Goal: Transaction & Acquisition: Book appointment/travel/reservation

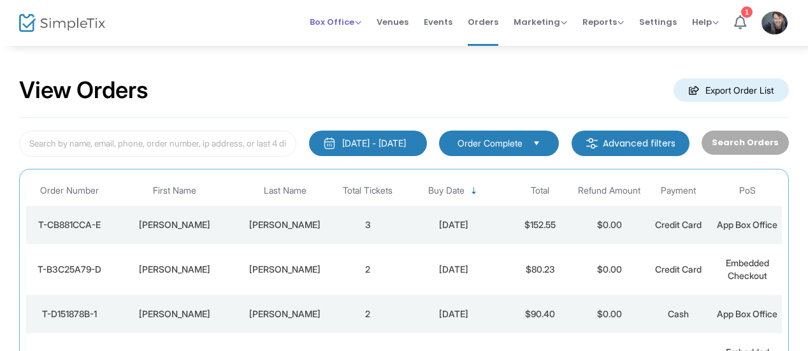
click at [342, 21] on span "Box Office" at bounding box center [336, 22] width 52 height 12
click at [347, 35] on li "Sell Tickets" at bounding box center [355, 42] width 91 height 25
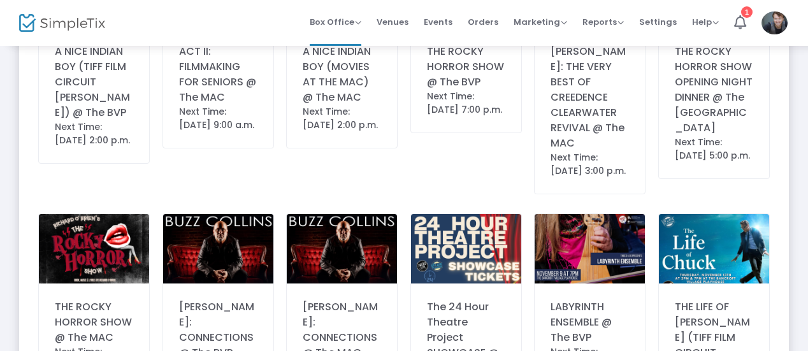
scroll to position [594, 0]
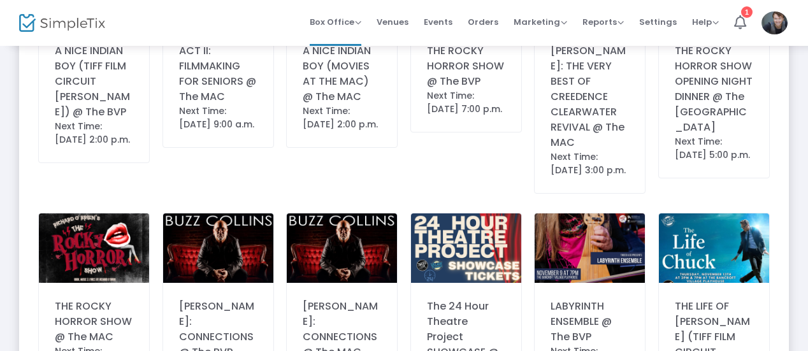
click at [86, 315] on div "THE ROCKY HORROR SHOW @ The MAC" at bounding box center [94, 322] width 78 height 46
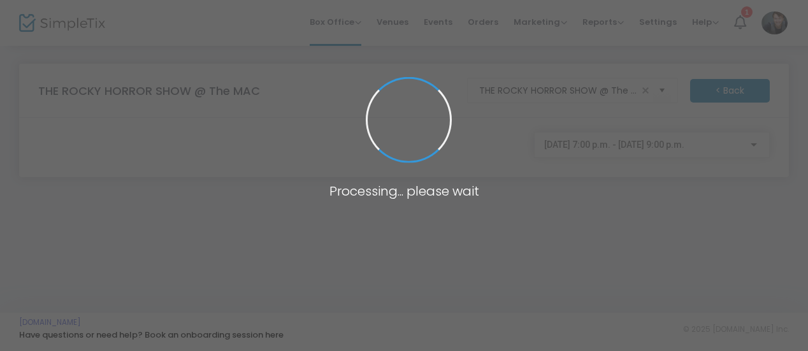
scroll to position [0, 0]
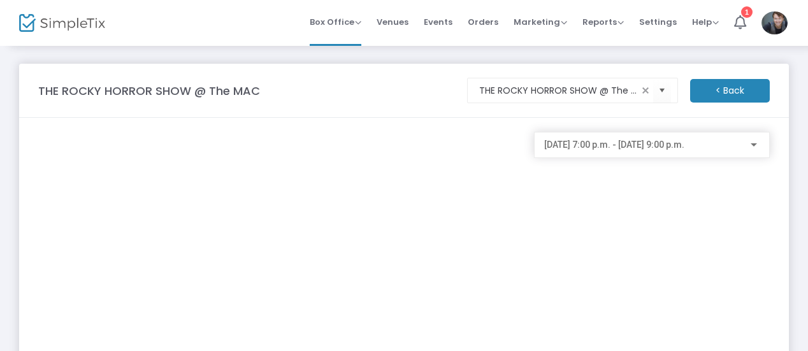
click at [650, 156] on div "[DATE] 7:00 p.m. - [DATE] 9:00 p.m." at bounding box center [652, 145] width 236 height 26
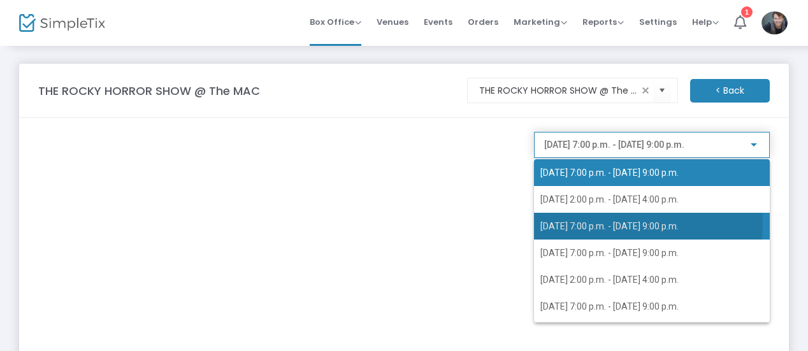
click at [604, 225] on span "[DATE] 7:00 p.m. - [DATE] 9:00 p.m." at bounding box center [609, 226] width 138 height 10
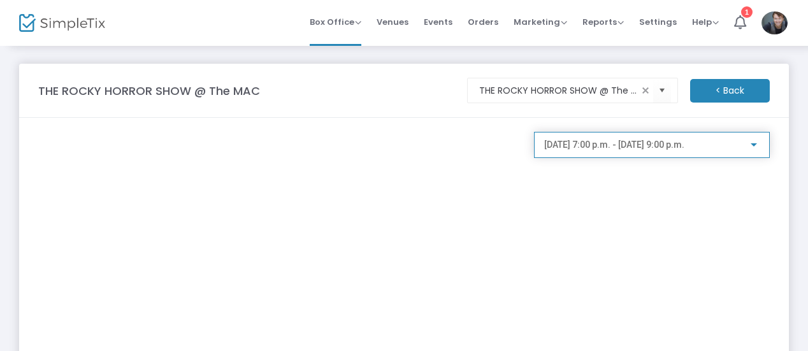
click at [599, 145] on span "[DATE] 7:00 p.m. - [DATE] 9:00 p.m." at bounding box center [614, 144] width 140 height 10
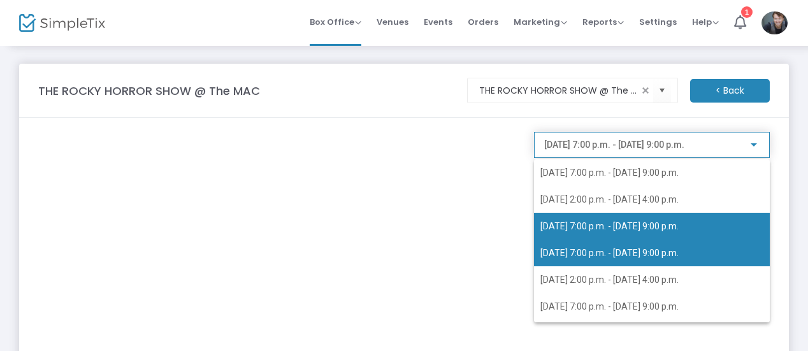
click at [593, 248] on span "[DATE] 7:00 p.m. - [DATE] 9:00 p.m." at bounding box center [609, 253] width 138 height 10
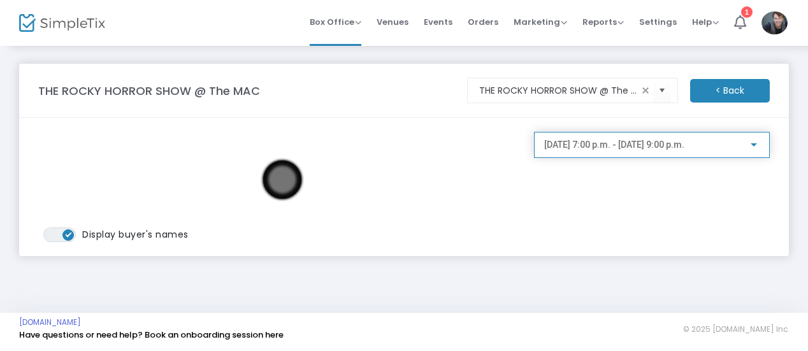
click at [611, 158] on div "[DATE] 7:00 p.m. - [DATE] 9:00 p.m." at bounding box center [652, 150] width 236 height 36
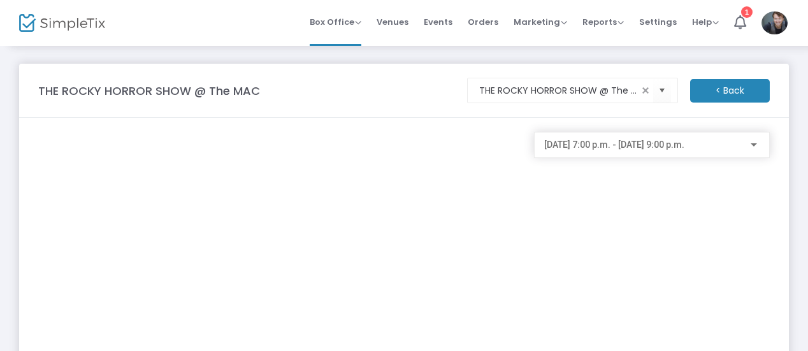
click at [598, 152] on div "[DATE] 7:00 p.m. - [DATE] 9:00 p.m." at bounding box center [651, 142] width 215 height 24
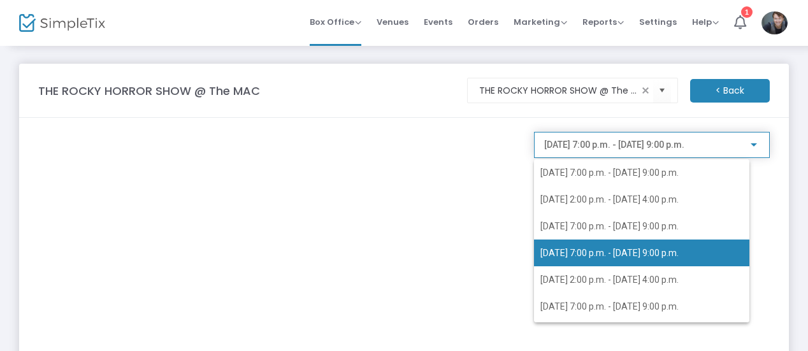
scroll to position [5, 0]
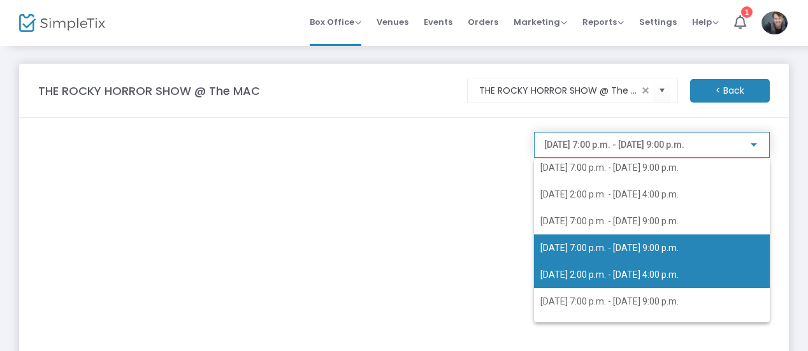
click at [594, 267] on span "[DATE] 2:00 p.m. - [DATE] 4:00 p.m." at bounding box center [651, 274] width 223 height 27
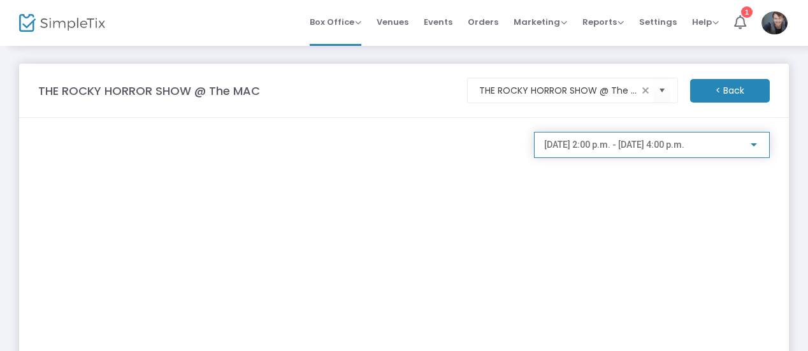
click at [610, 139] on span "[DATE] 2:00 p.m. - [DATE] 4:00 p.m." at bounding box center [614, 144] width 140 height 10
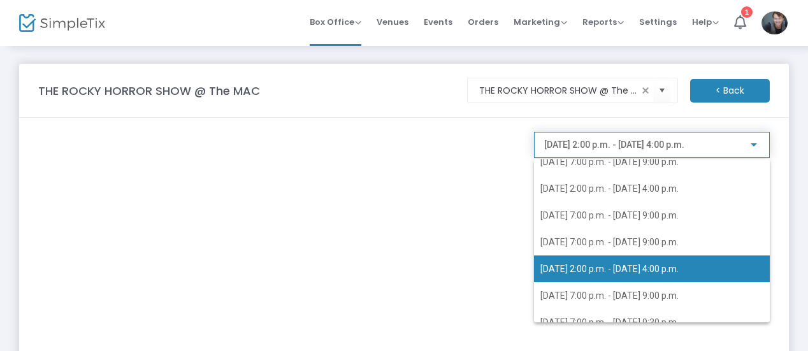
scroll to position [24, 0]
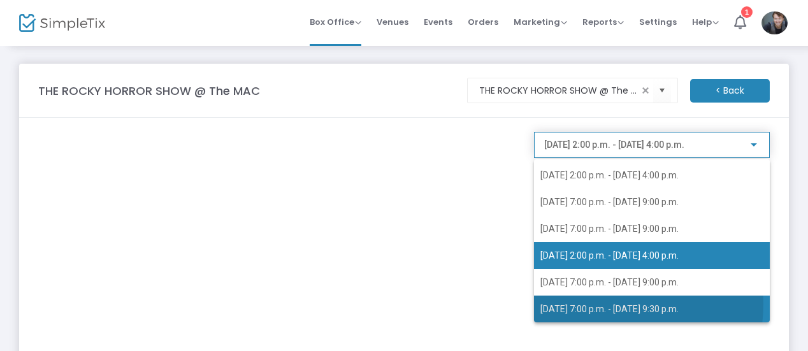
click at [600, 304] on span "[DATE] 7:00 p.m. - [DATE] 9:30 p.m." at bounding box center [609, 309] width 138 height 10
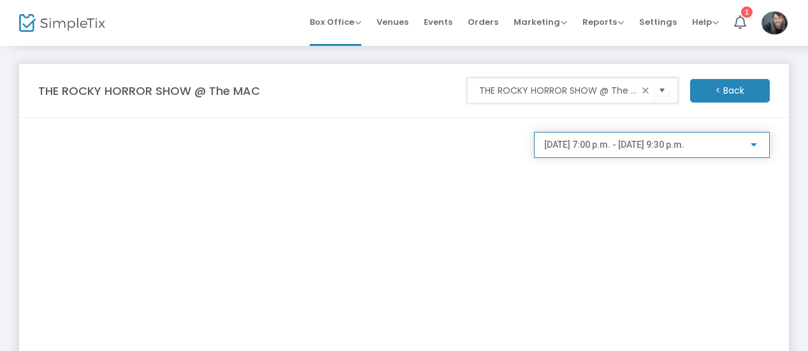
click at [543, 88] on input "THE ROCKY HORROR SHOW @ The MAC" at bounding box center [558, 90] width 159 height 13
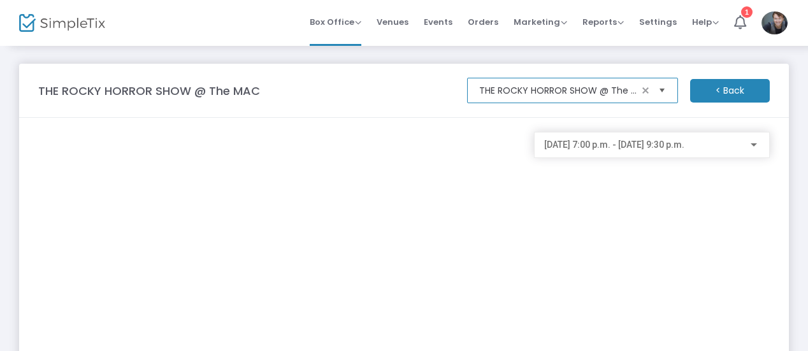
click at [666, 89] on span "Select" at bounding box center [661, 90] width 21 height 21
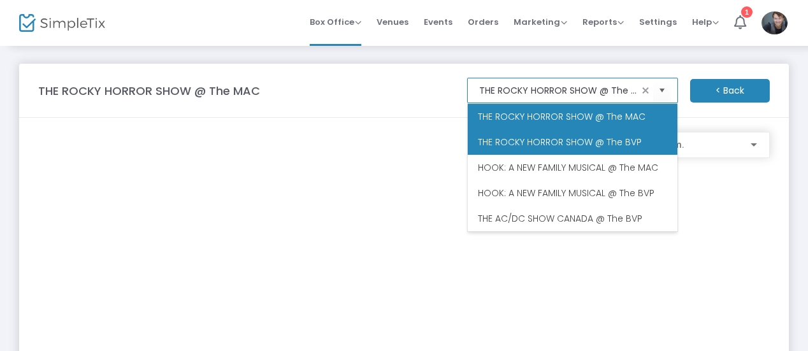
click at [608, 139] on span "THE ROCKY HORROR SHOW @ The BVP" at bounding box center [560, 142] width 164 height 13
type input "THE ROCKY HORROR SHOW @ The BVP"
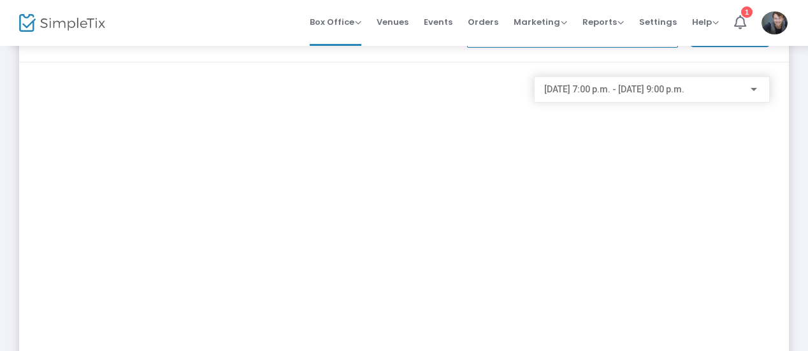
scroll to position [62, 0]
click at [613, 76] on div "[DATE] 7:00 p.m. - [DATE] 9:00 p.m." at bounding box center [651, 80] width 215 height 24
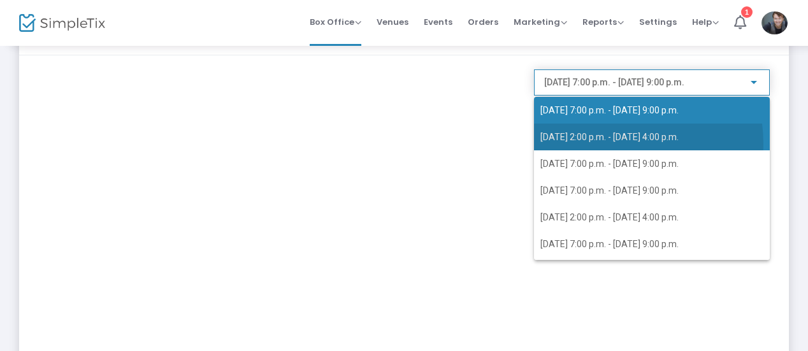
click at [606, 143] on span "[DATE] 2:00 p.m. - [DATE] 4:00 p.m." at bounding box center [651, 137] width 223 height 27
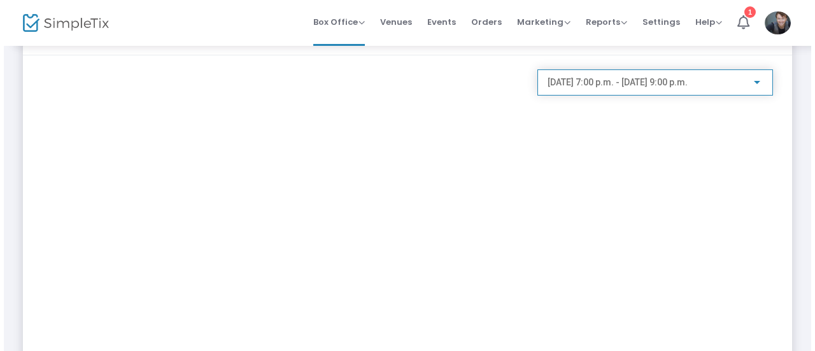
scroll to position [0, 0]
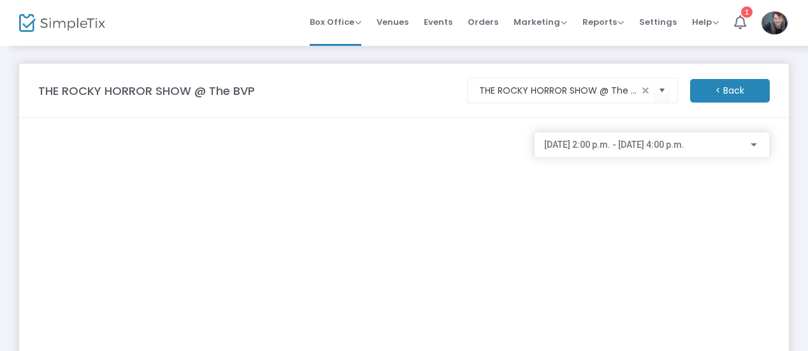
click at [581, 154] on div "[DATE] 2:00 p.m. - [DATE] 4:00 p.m." at bounding box center [651, 142] width 215 height 24
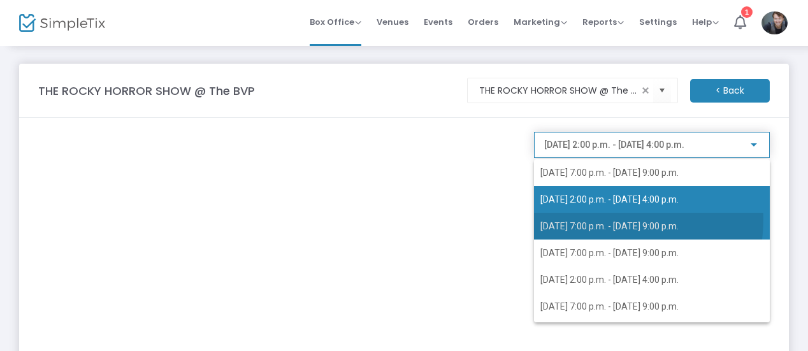
click at [590, 218] on span "[DATE] 7:00 p.m. - [DATE] 9:00 p.m." at bounding box center [651, 226] width 223 height 27
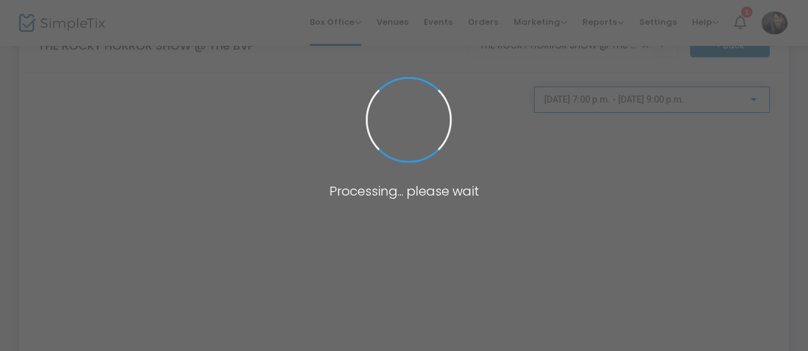
scroll to position [48, 0]
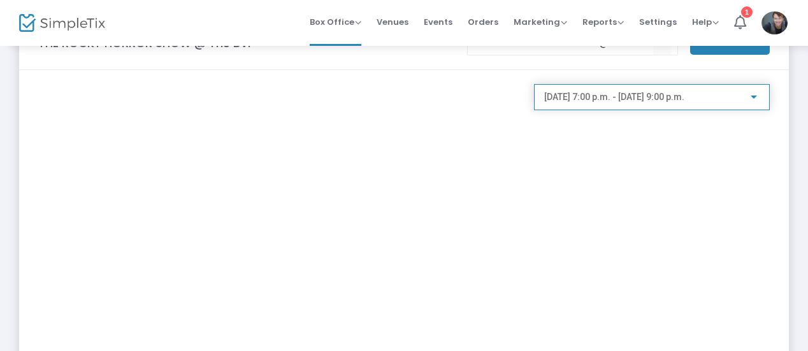
click at [571, 106] on div "[DATE] 7:00 p.m. - [DATE] 9:00 p.m." at bounding box center [652, 97] width 236 height 26
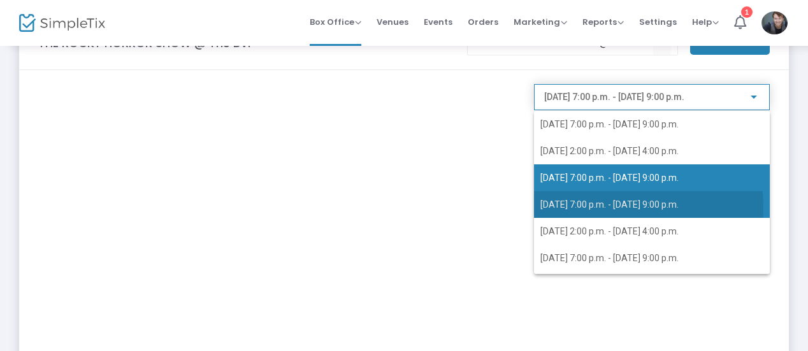
click at [585, 208] on span "[DATE] 7:00 p.m. - [DATE] 9:00 p.m." at bounding box center [609, 204] width 138 height 10
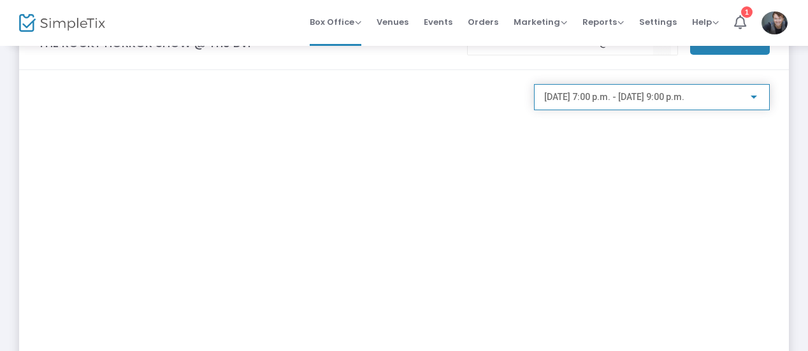
scroll to position [0, 0]
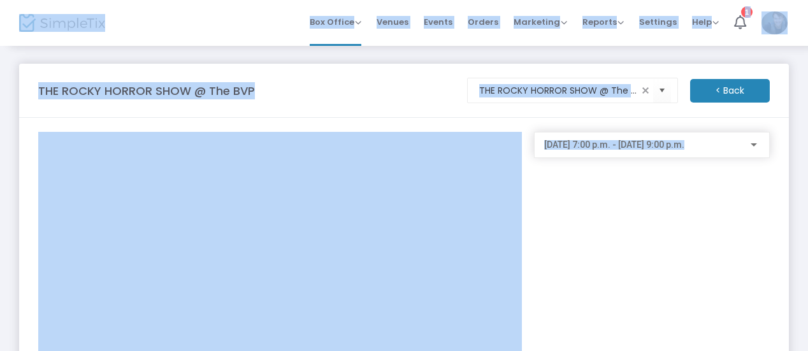
drag, startPoint x: 585, startPoint y: 208, endPoint x: 553, endPoint y: 162, distance: 56.2
click at [553, 162] on body "Processing... please wait Box Office Sell Tickets Bookings Sell Season Pass Ven…" at bounding box center [404, 175] width 808 height 351
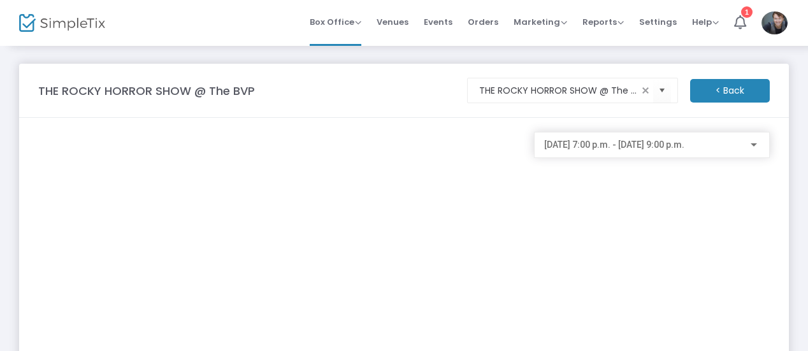
click at [589, 217] on div "[DATE] 7:00 p.m. - [DATE] 9:00 p.m." at bounding box center [652, 293] width 248 height 322
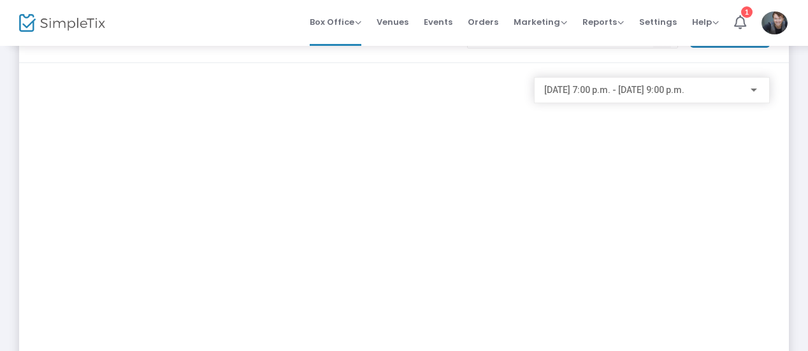
scroll to position [57, 0]
click at [595, 90] on span "[DATE] 7:00 p.m. - [DATE] 9:00 p.m." at bounding box center [614, 88] width 140 height 10
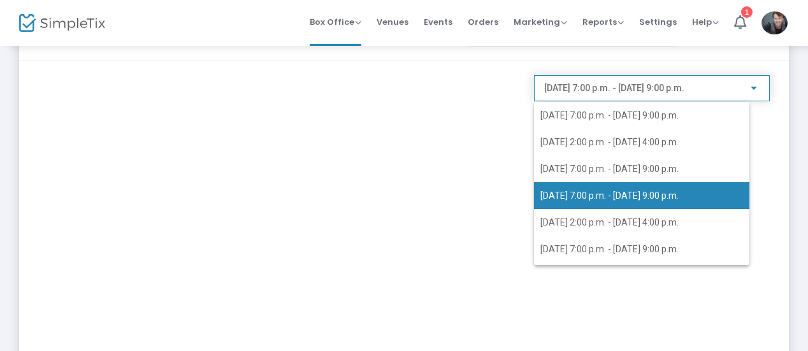
scroll to position [5, 0]
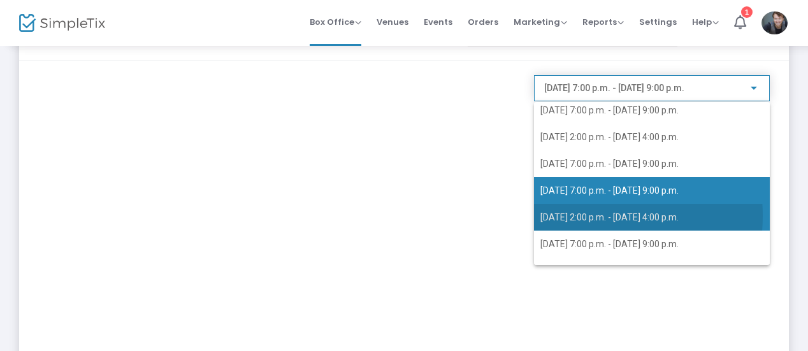
click at [585, 215] on span "[DATE] 2:00 p.m. - [DATE] 4:00 p.m." at bounding box center [609, 217] width 138 height 10
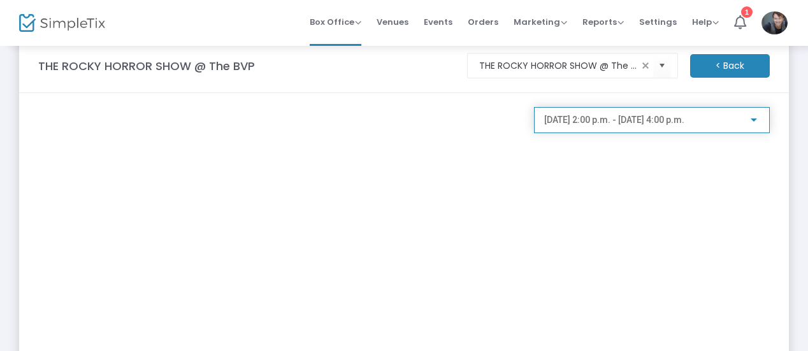
scroll to position [21, 0]
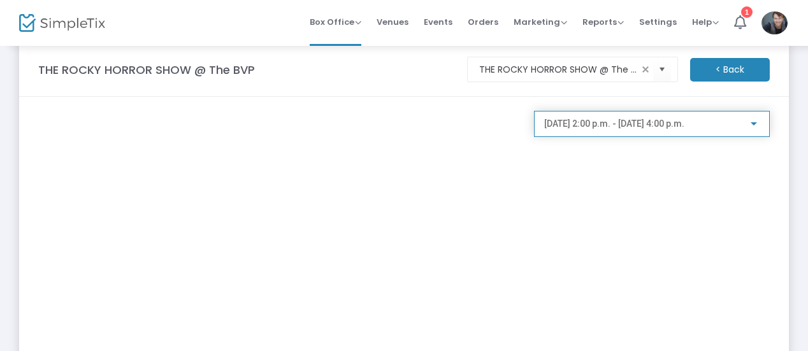
click at [626, 124] on span "[DATE] 2:00 p.m. - [DATE] 4:00 p.m." at bounding box center [614, 123] width 140 height 10
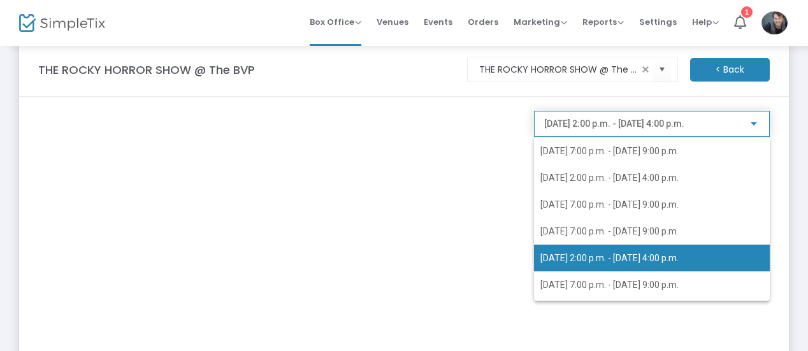
scroll to position [30, 0]
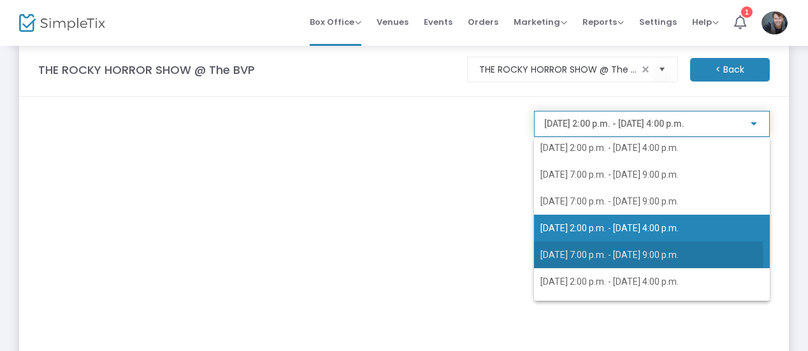
click at [600, 258] on span "[DATE] 7:00 p.m. - [DATE] 9:00 p.m." at bounding box center [609, 255] width 138 height 10
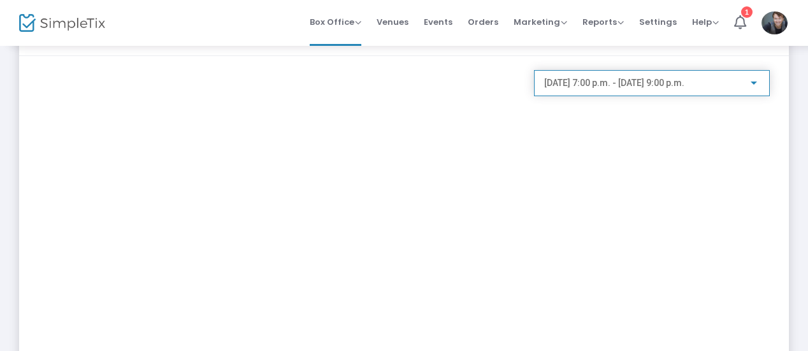
scroll to position [61, 0]
click at [599, 97] on div "[DATE] 7:00 p.m. - [DATE] 9:00 p.m." at bounding box center [652, 89] width 236 height 36
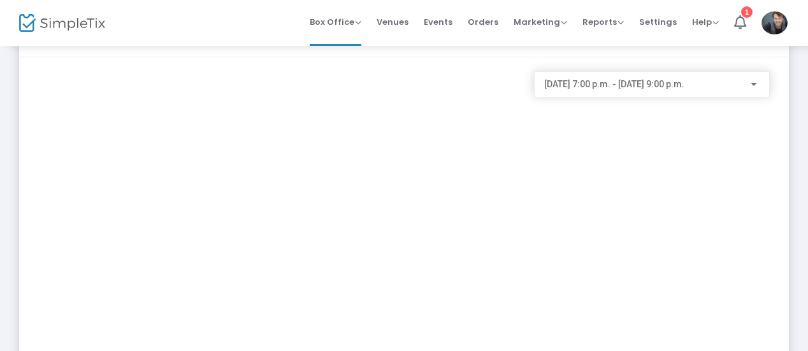
click at [604, 86] on span "[DATE] 7:00 p.m. - [DATE] 9:00 p.m." at bounding box center [614, 84] width 140 height 10
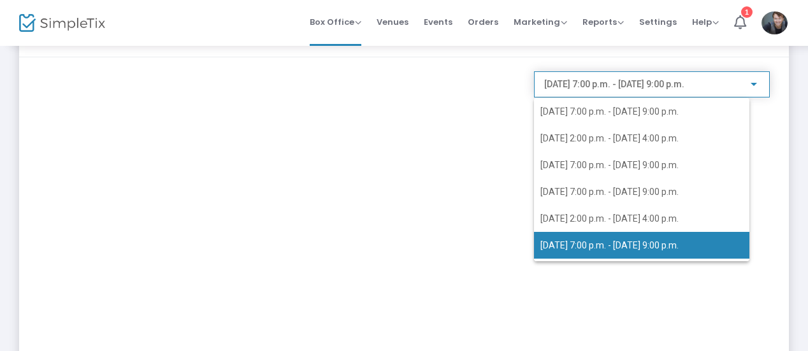
scroll to position [36, 0]
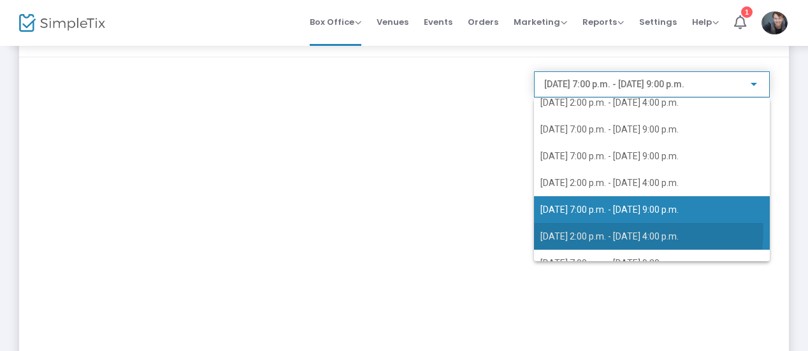
click at [586, 229] on span "[DATE] 2:00 p.m. - [DATE] 4:00 p.m." at bounding box center [651, 236] width 223 height 27
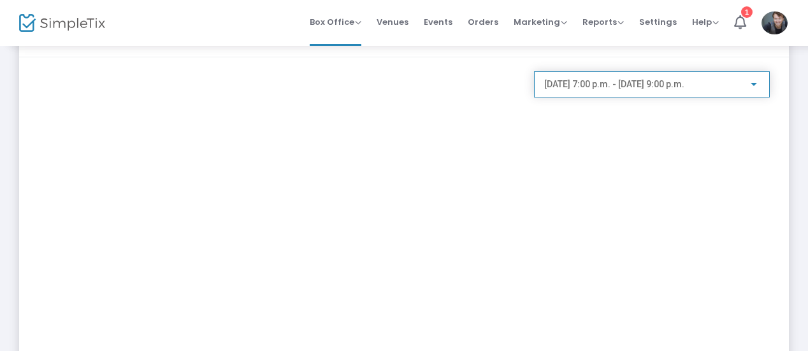
scroll to position [0, 0]
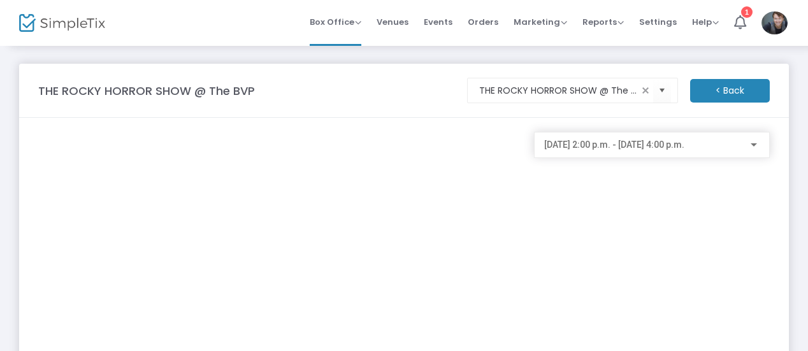
click at [588, 150] on div "[DATE] 2:00 p.m. - [DATE] 4:00 p.m." at bounding box center [651, 142] width 215 height 24
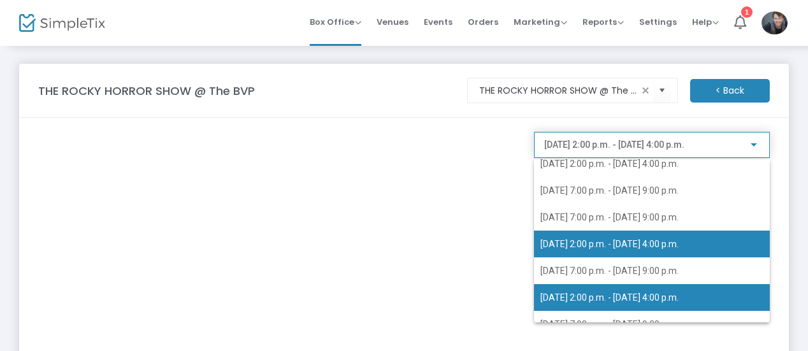
scroll to position [51, 0]
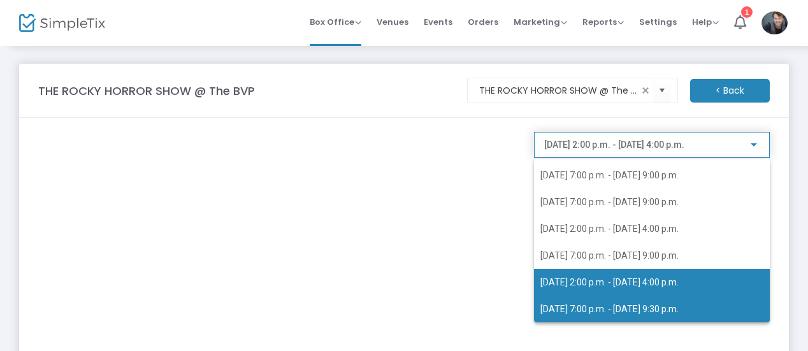
click at [619, 304] on span "[DATE] 7:00 p.m. - [DATE] 9:30 p.m." at bounding box center [609, 309] width 138 height 10
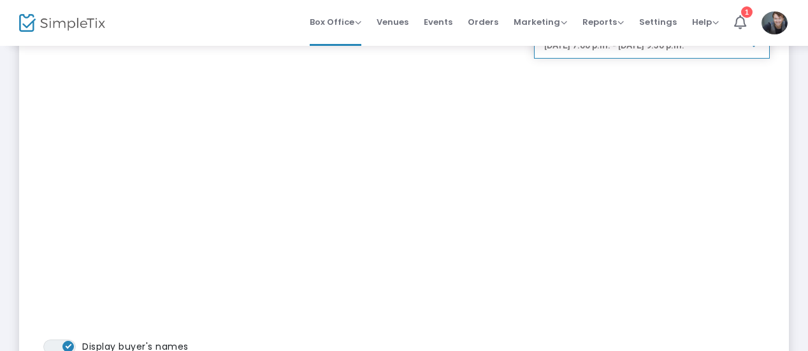
scroll to position [0, 0]
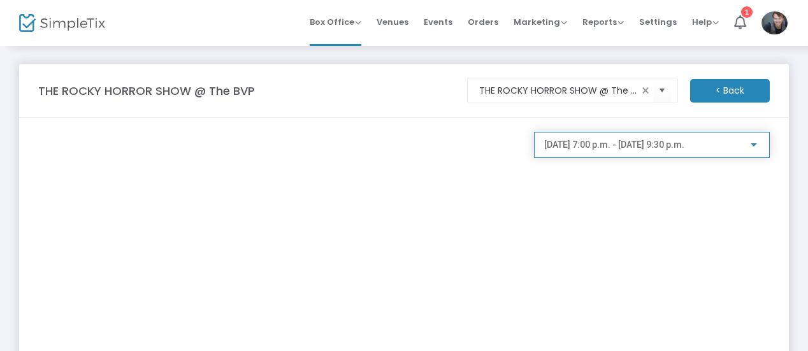
click at [719, 96] on m-button "< Back" at bounding box center [730, 91] width 80 height 24
